Goal: Task Accomplishment & Management: Use online tool/utility

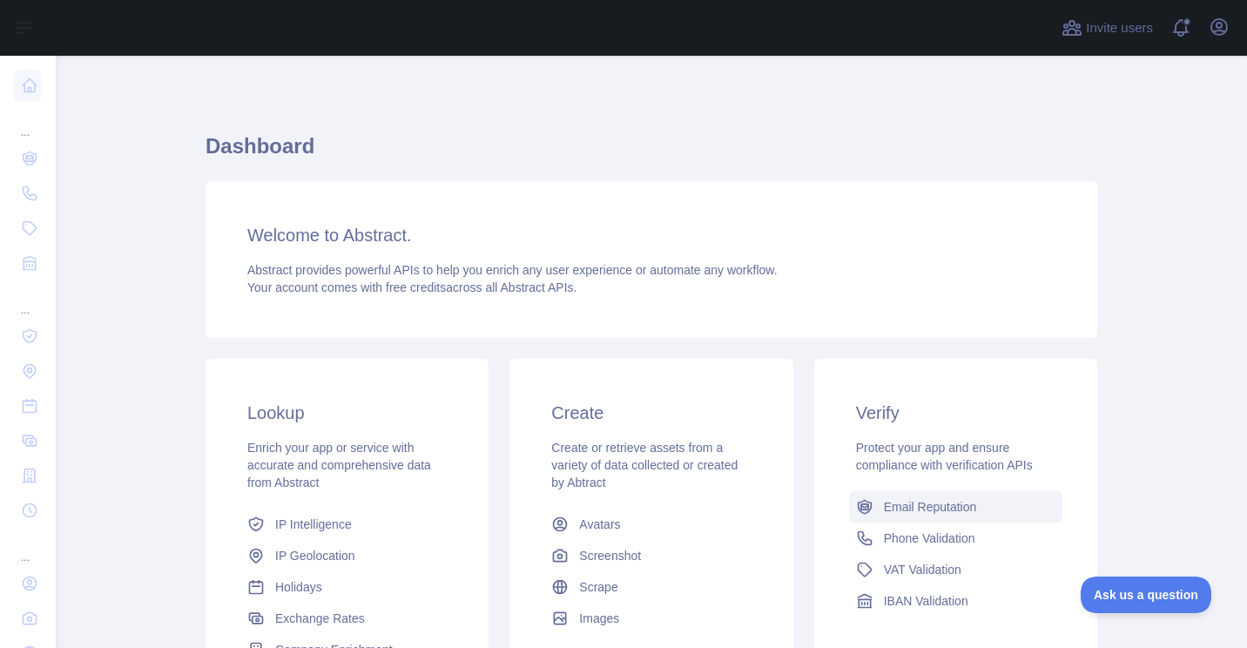
click at [916, 508] on span "Email Reputation" at bounding box center [930, 506] width 93 height 17
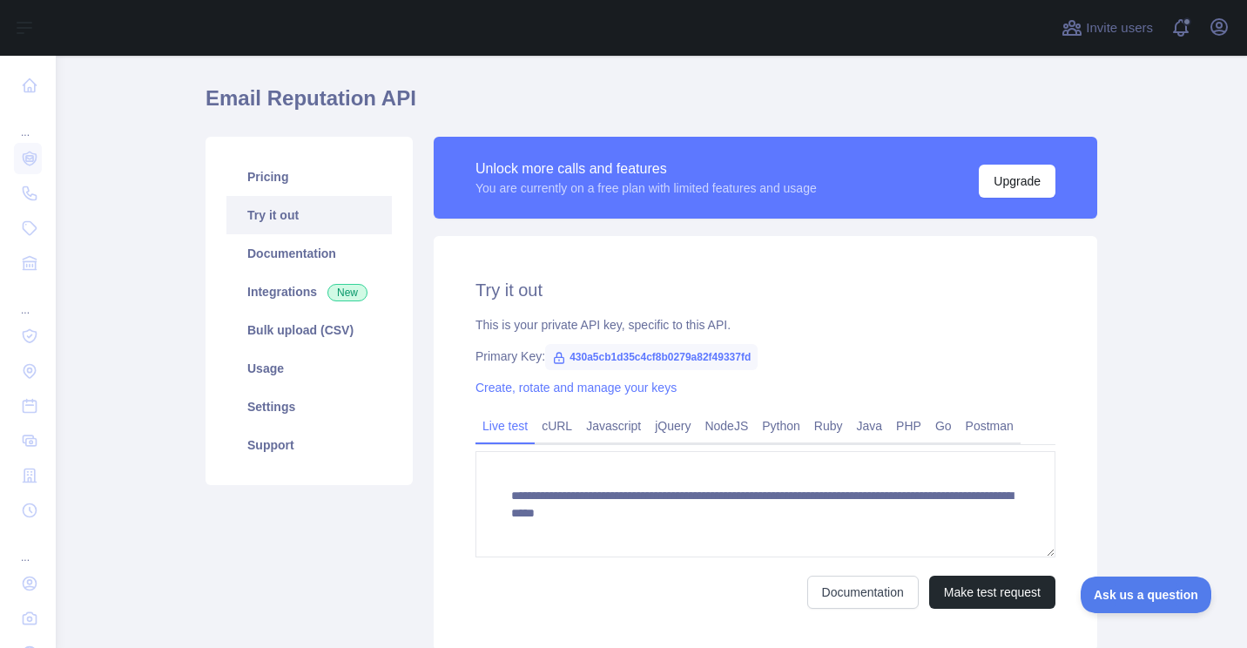
scroll to position [46, 0]
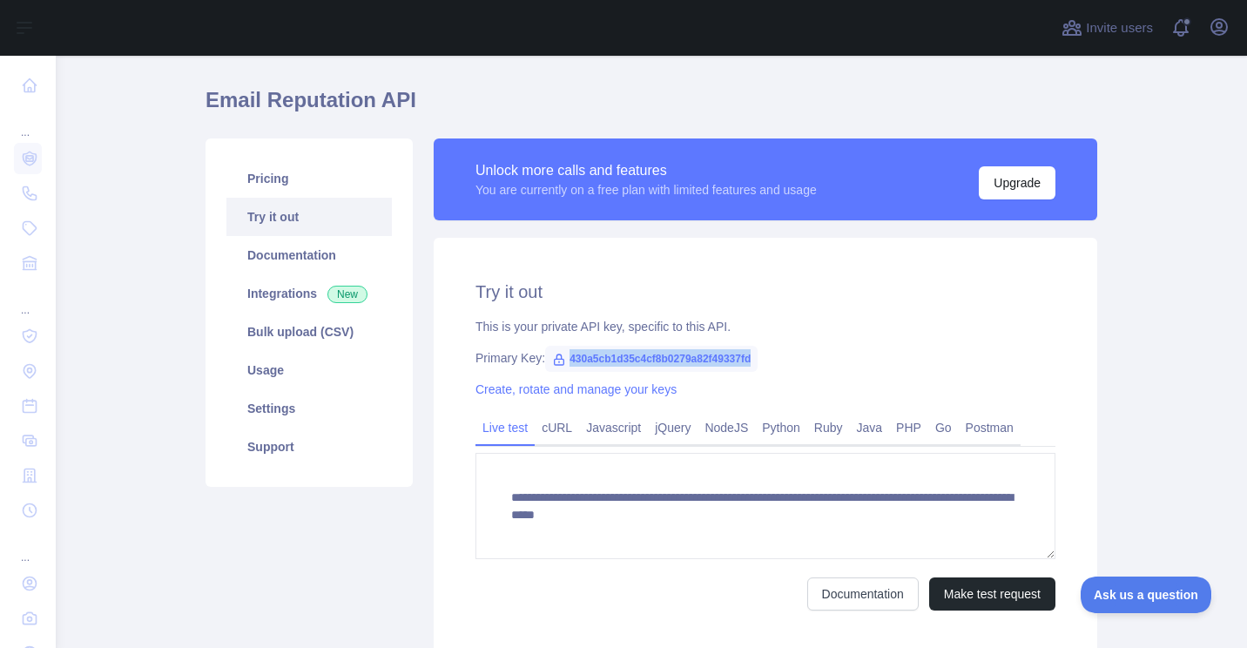
drag, startPoint x: 746, startPoint y: 354, endPoint x: 557, endPoint y: 360, distance: 188.2
click at [557, 360] on span "430a5cb1d35c4cf8b0279a82f49337fd" at bounding box center [651, 359] width 213 height 26
copy span "430a5cb1d35c4cf8b0279a82f49337fd"
click at [778, 429] on link "Python" at bounding box center [781, 428] width 52 height 28
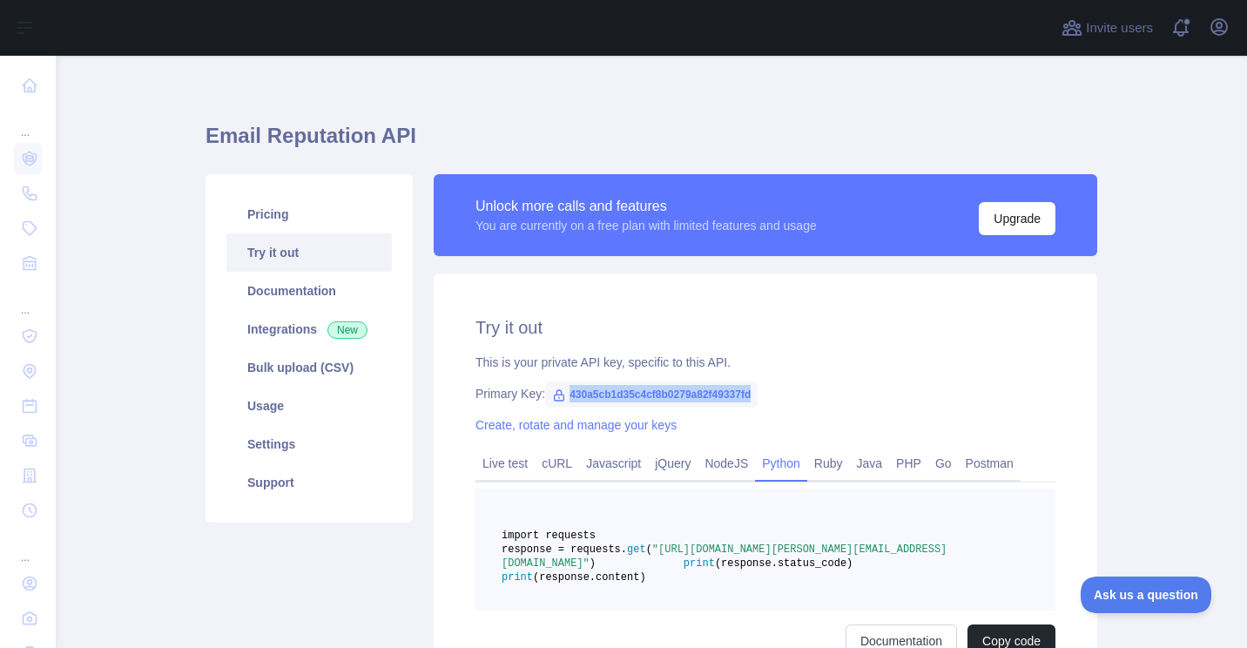
scroll to position [0, 0]
